Goal: Task Accomplishment & Management: Manage account settings

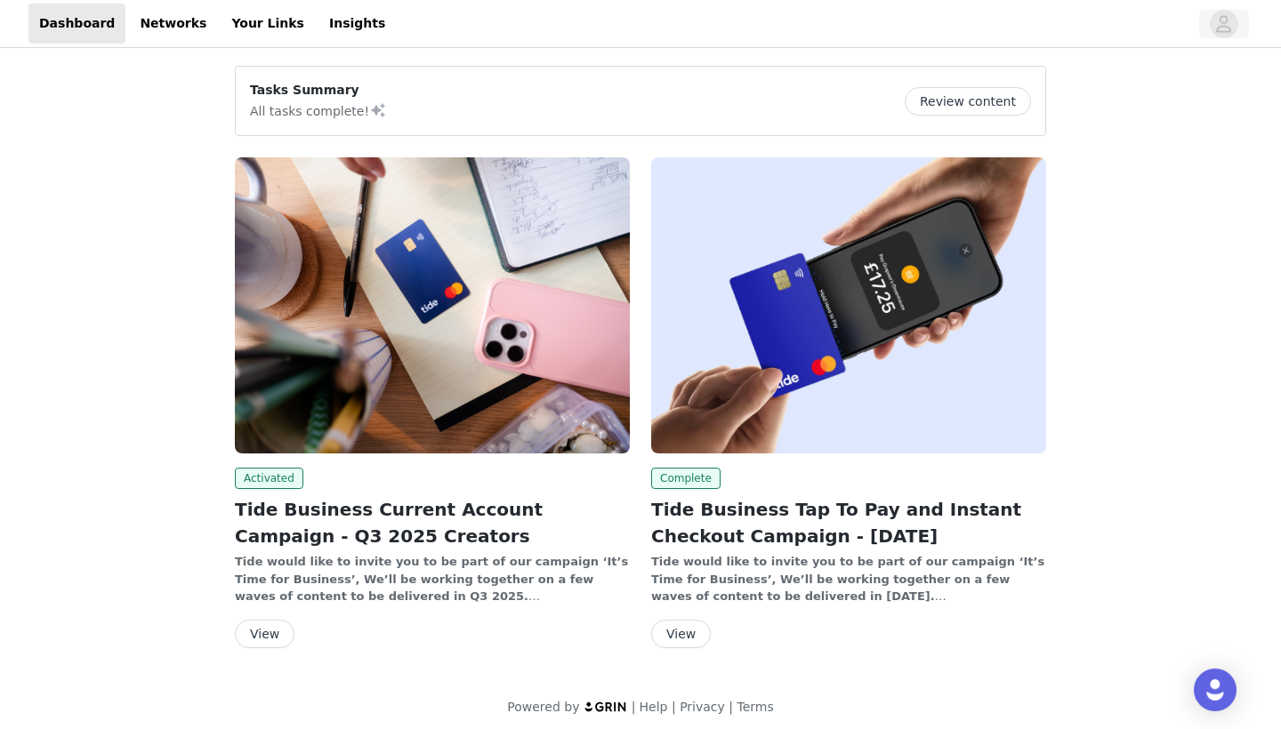
click at [1222, 27] on icon "avatar" at bounding box center [1224, 23] width 15 height 17
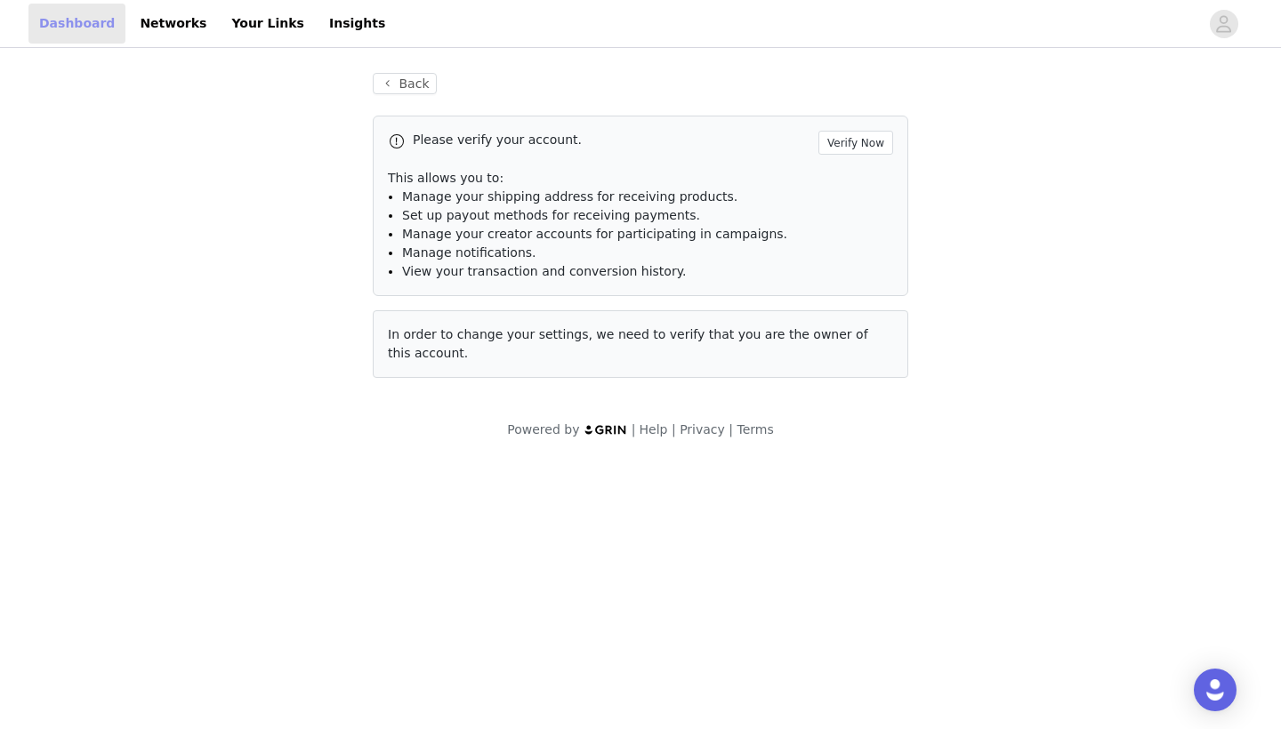
click at [90, 26] on link "Dashboard" at bounding box center [76, 24] width 97 height 40
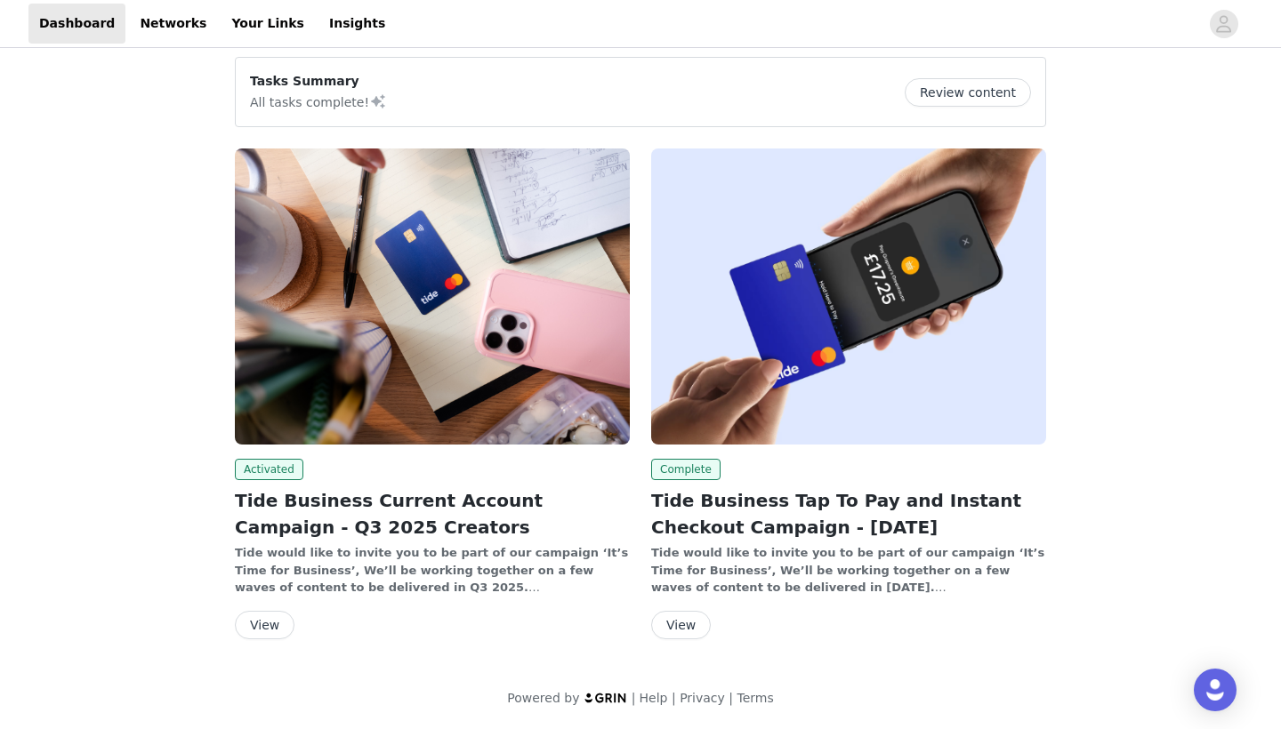
scroll to position [10, 0]
click at [182, 30] on link "Networks" at bounding box center [173, 24] width 88 height 40
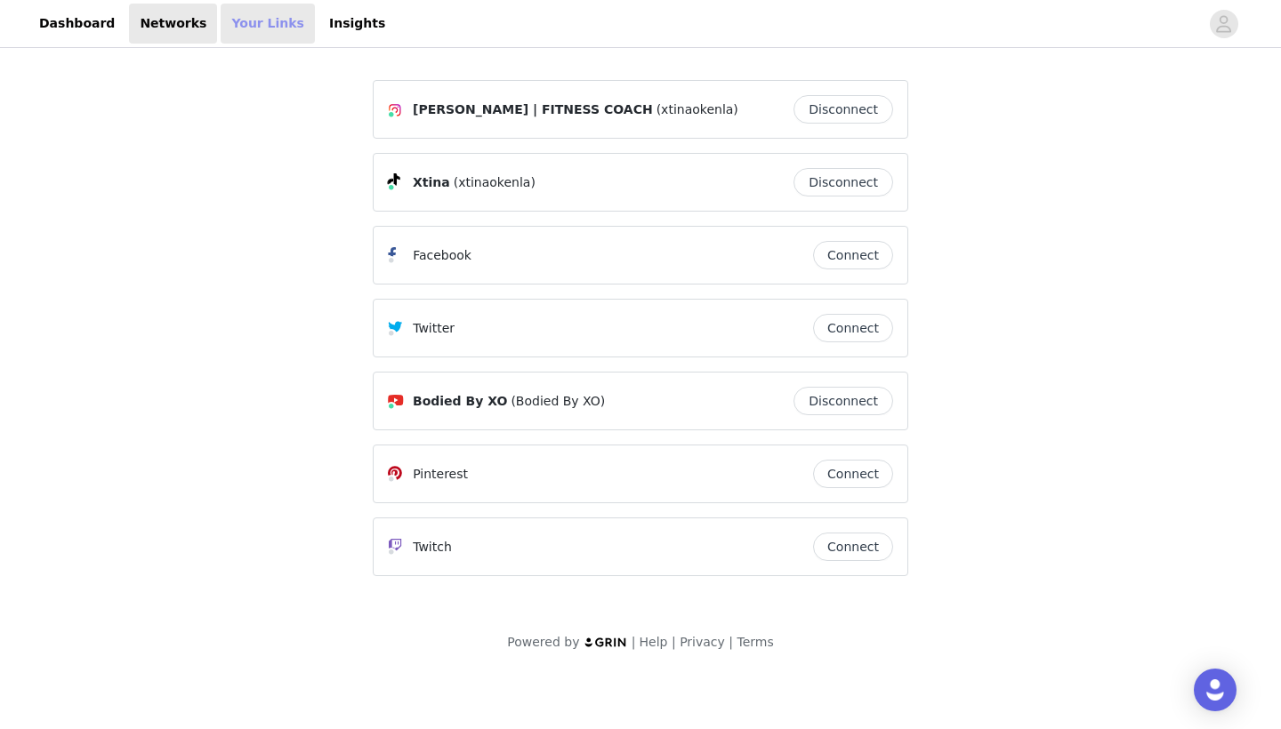
click at [221, 22] on link "Your Links" at bounding box center [268, 24] width 94 height 40
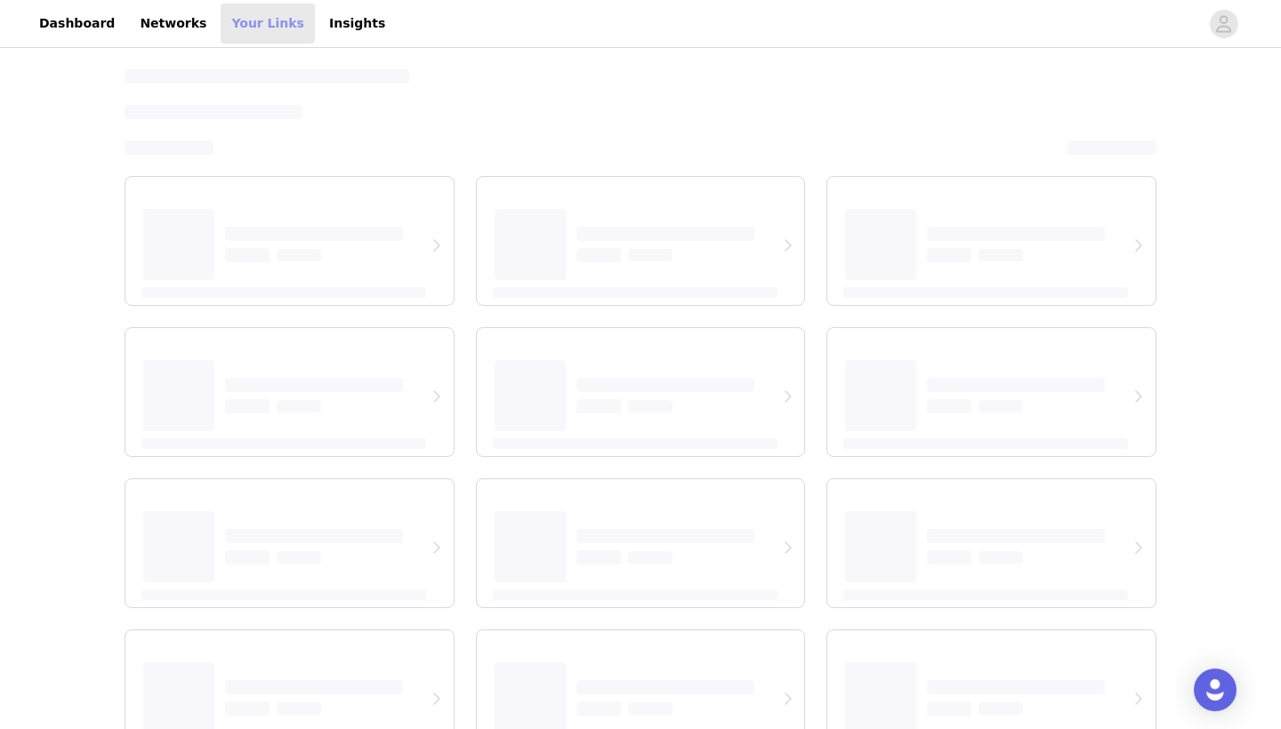
select select "12"
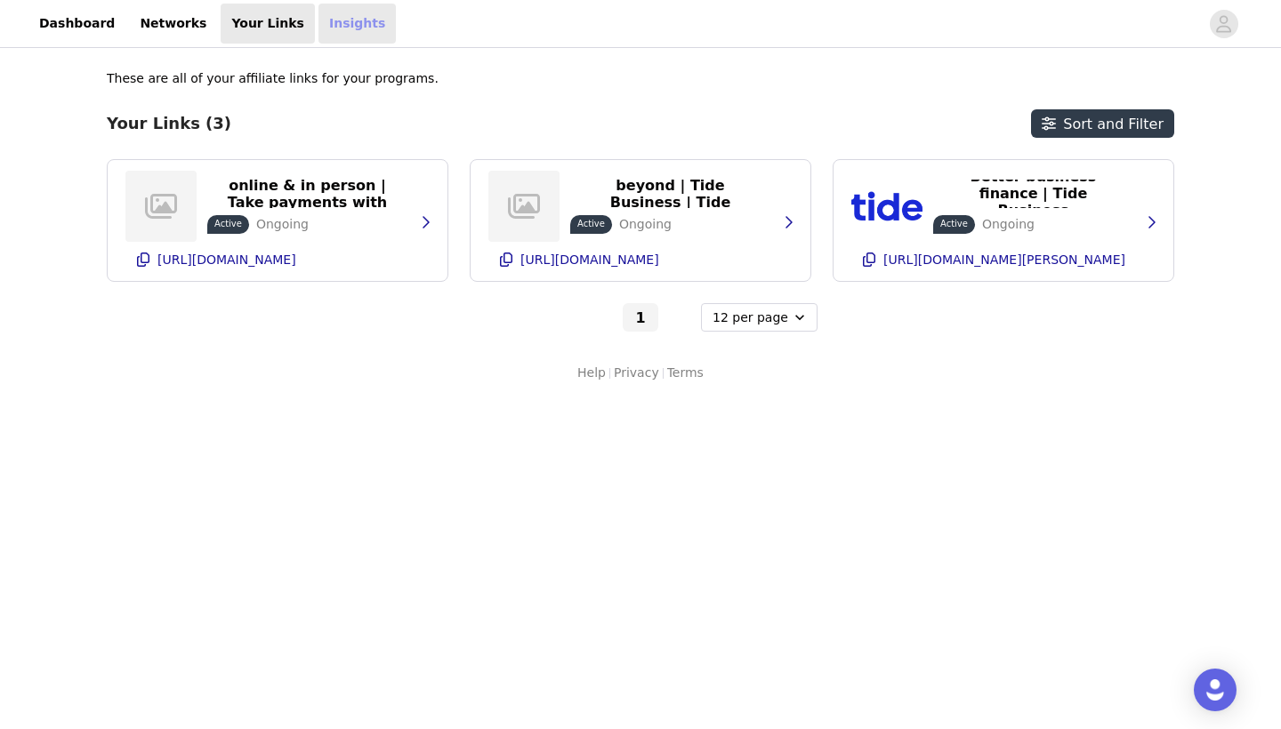
click at [318, 28] on link "Insights" at bounding box center [356, 24] width 77 height 40
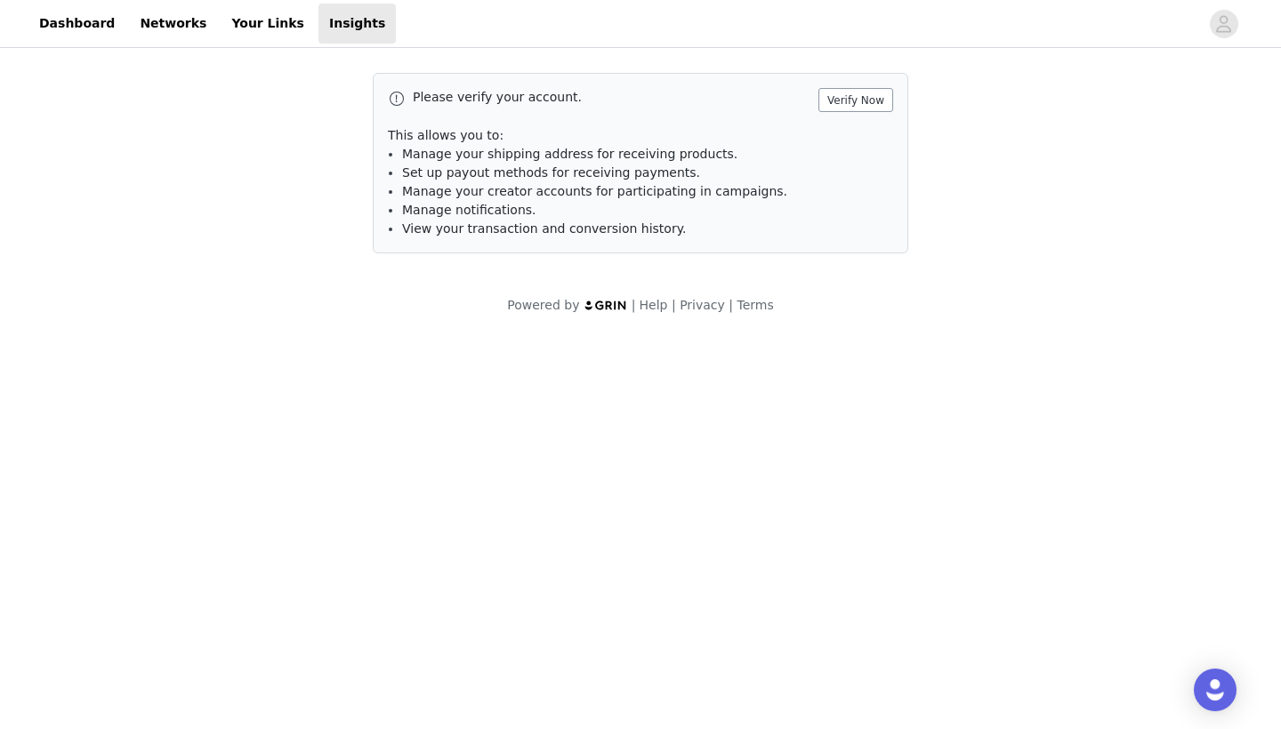
click at [842, 97] on button "Verify Now" at bounding box center [855, 100] width 75 height 24
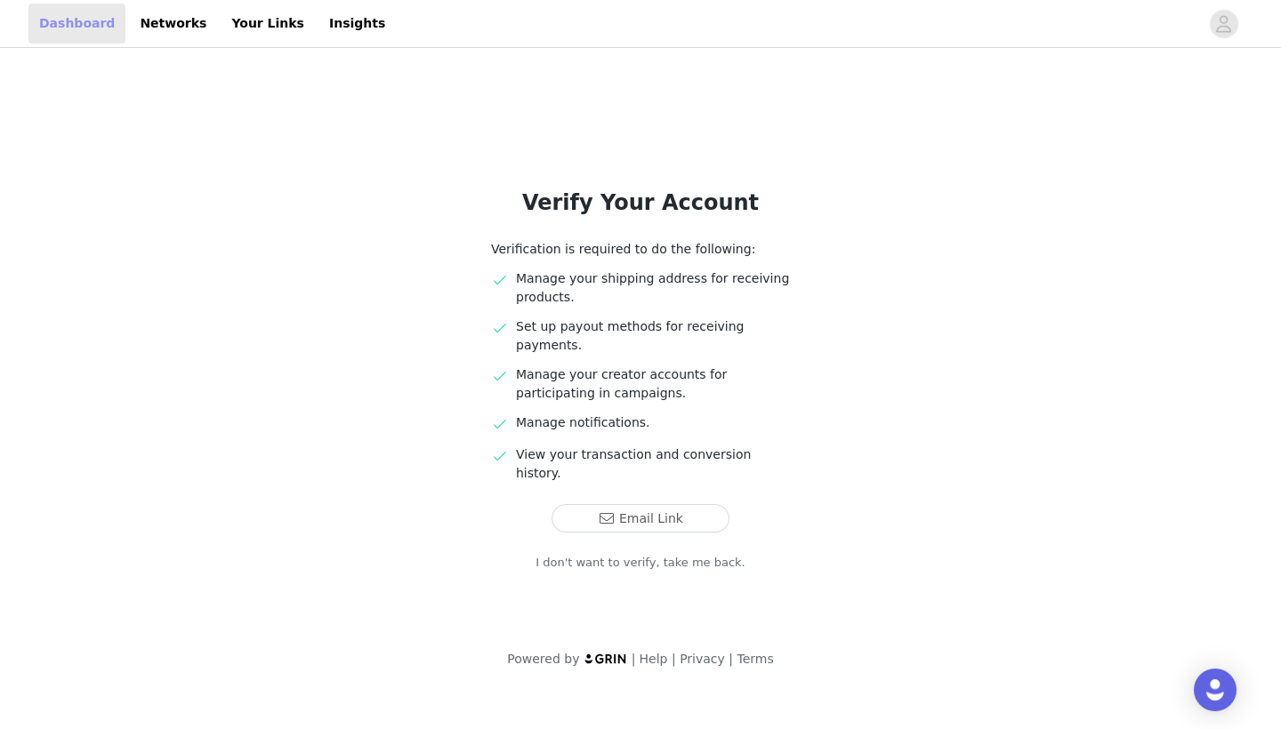
click at [76, 23] on link "Dashboard" at bounding box center [76, 24] width 97 height 40
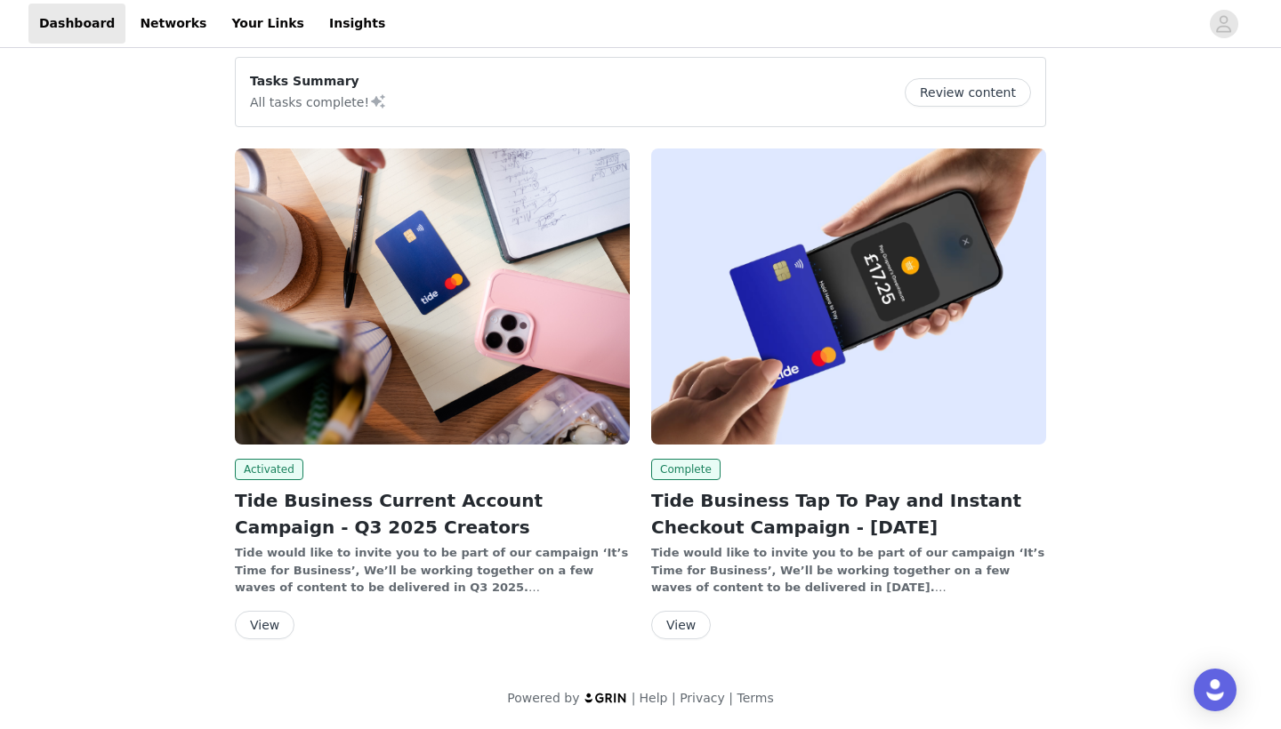
scroll to position [10, 0]
click at [970, 90] on button "Review content" at bounding box center [968, 92] width 126 height 28
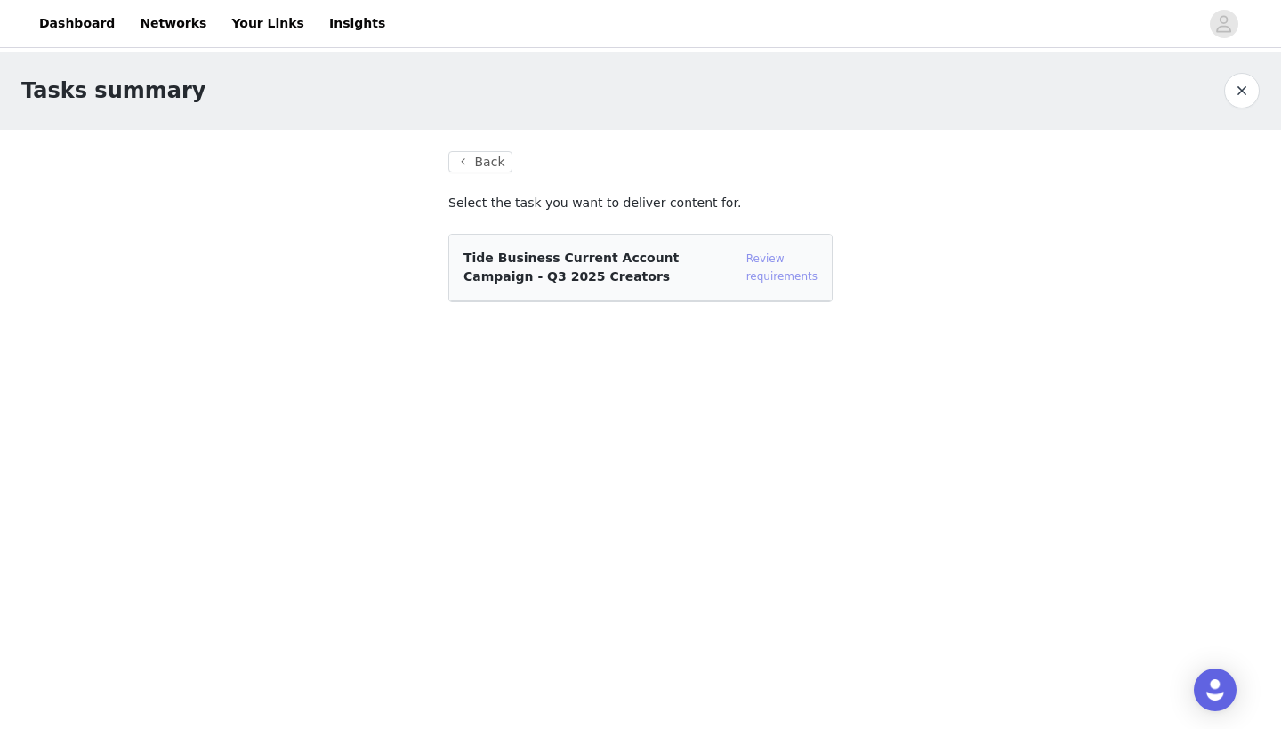
click at [778, 258] on link "Review requirements" at bounding box center [781, 268] width 71 height 30
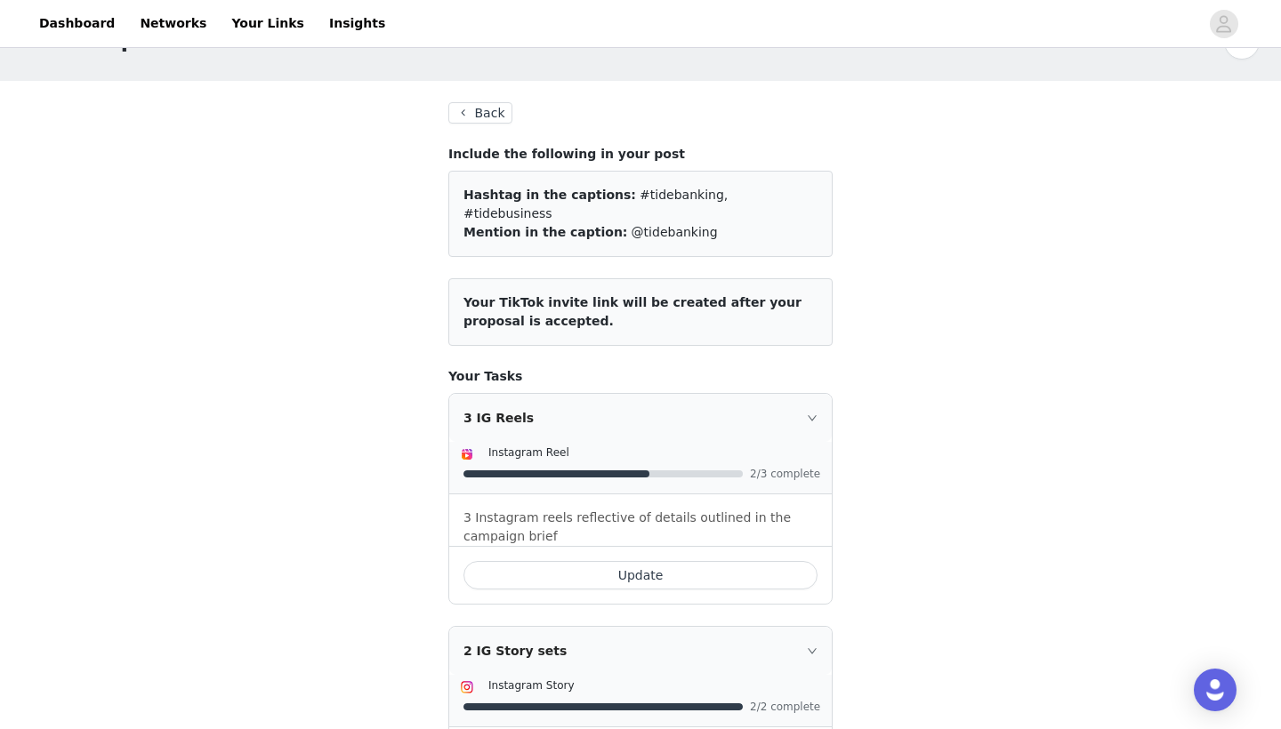
scroll to position [47, 0]
click at [552, 563] on button "Update" at bounding box center [640, 577] width 354 height 28
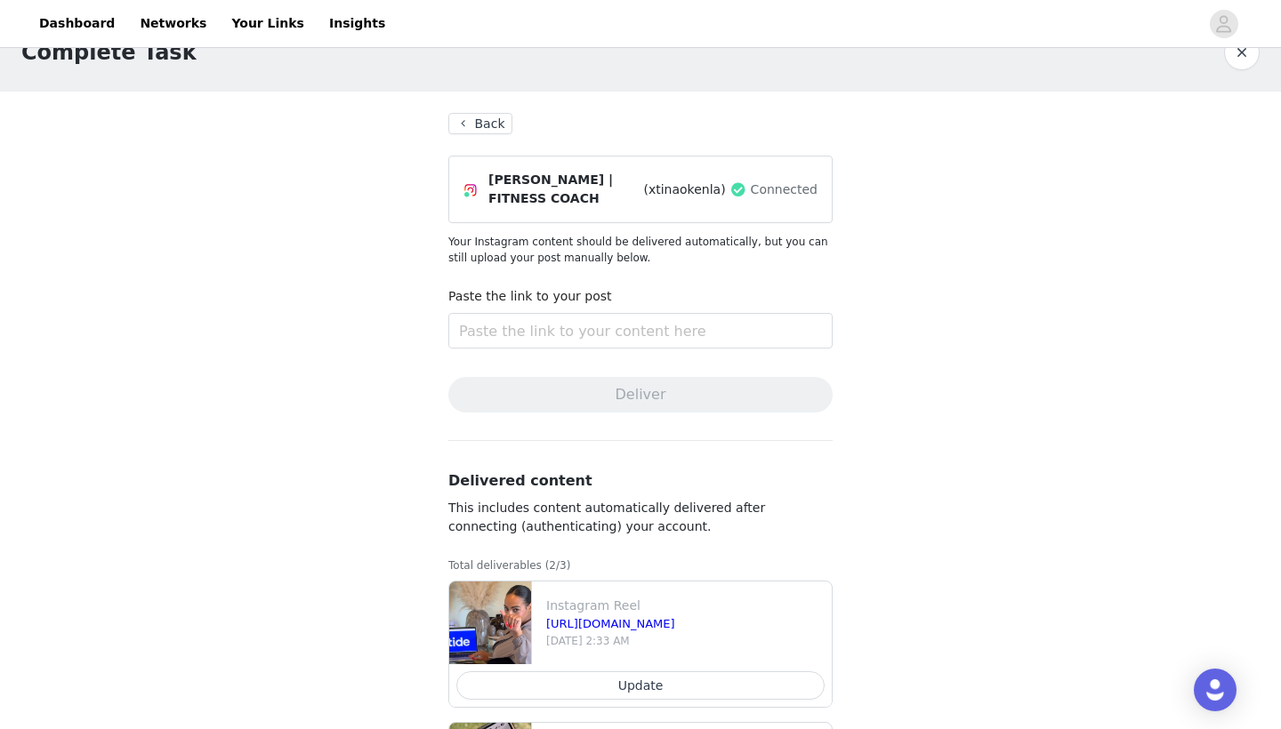
scroll to position [30, 0]
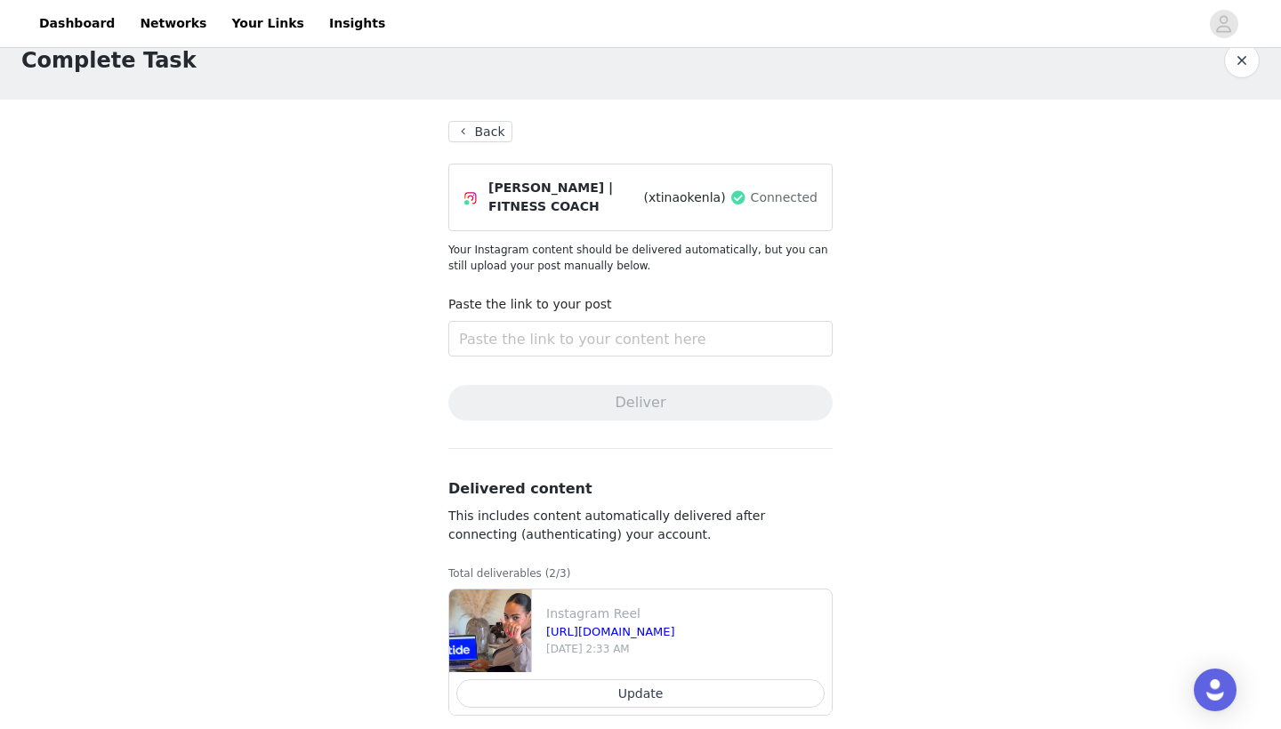
click at [497, 133] on button "Back" at bounding box center [480, 131] width 64 height 21
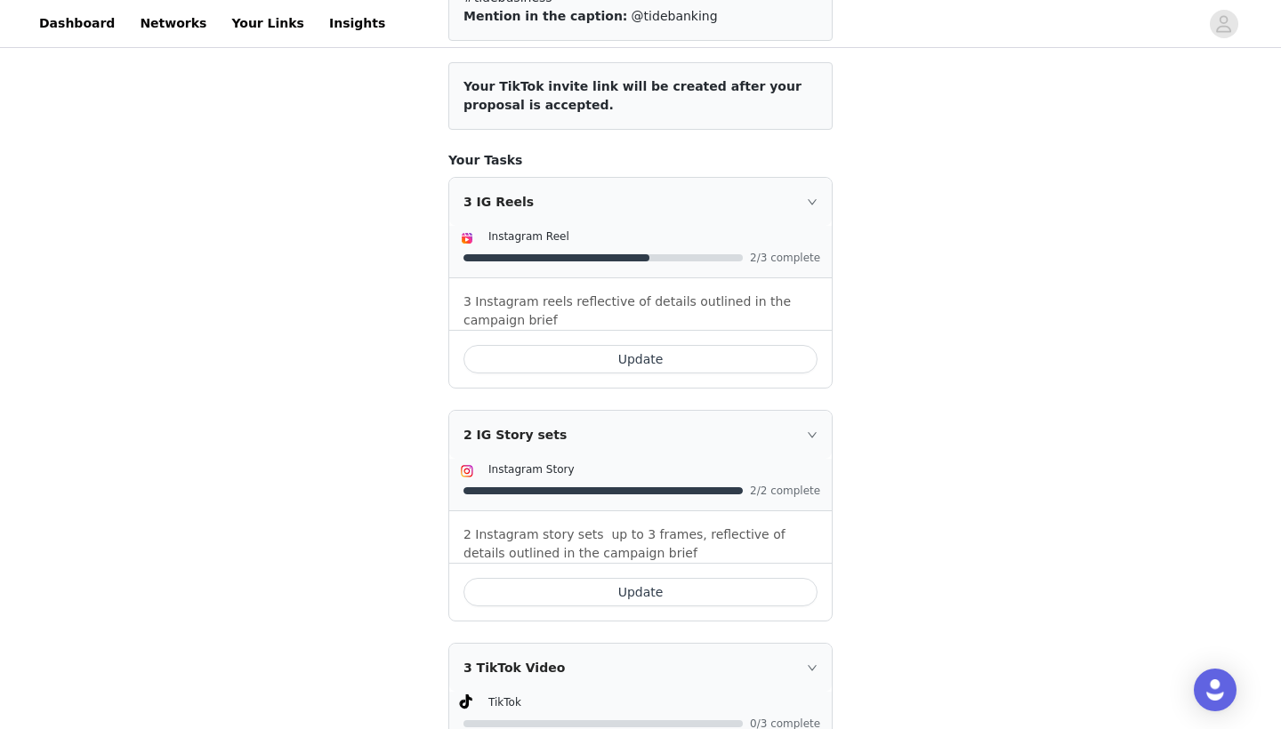
scroll to position [294, 0]
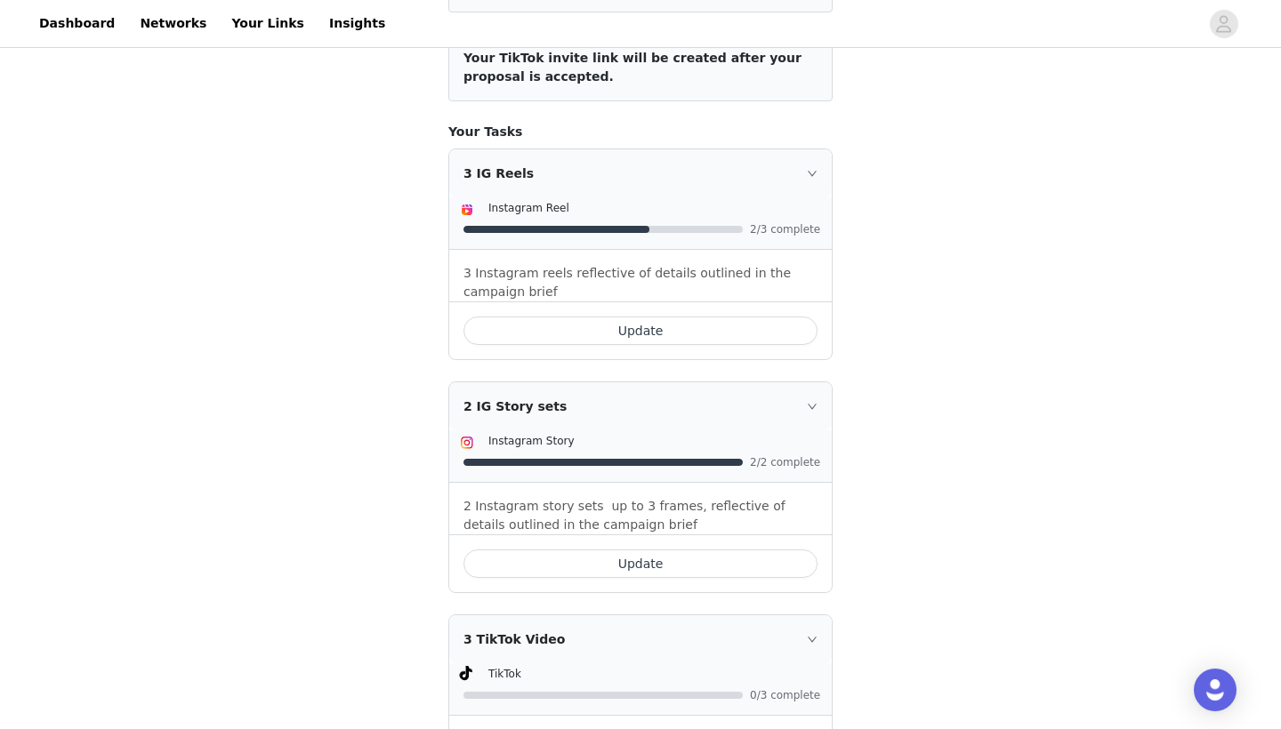
click at [590, 550] on button "Update" at bounding box center [640, 564] width 354 height 28
